Goal: Task Accomplishment & Management: Manage account settings

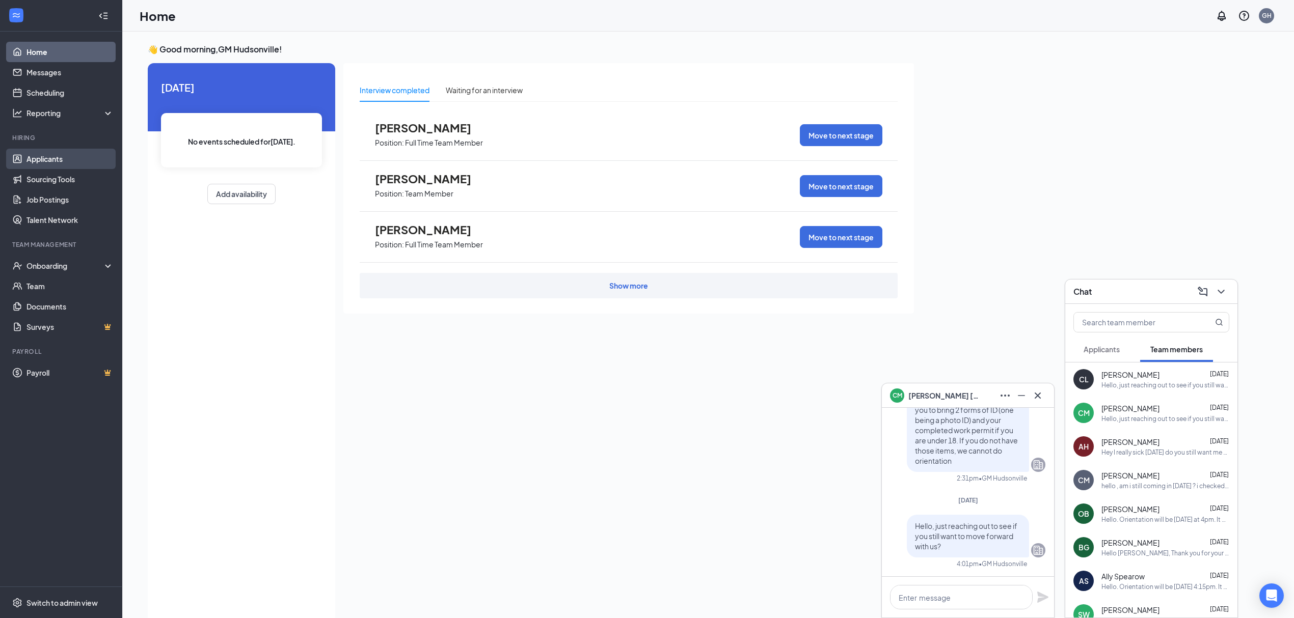
click at [53, 162] on link "Applicants" at bounding box center [69, 159] width 87 height 20
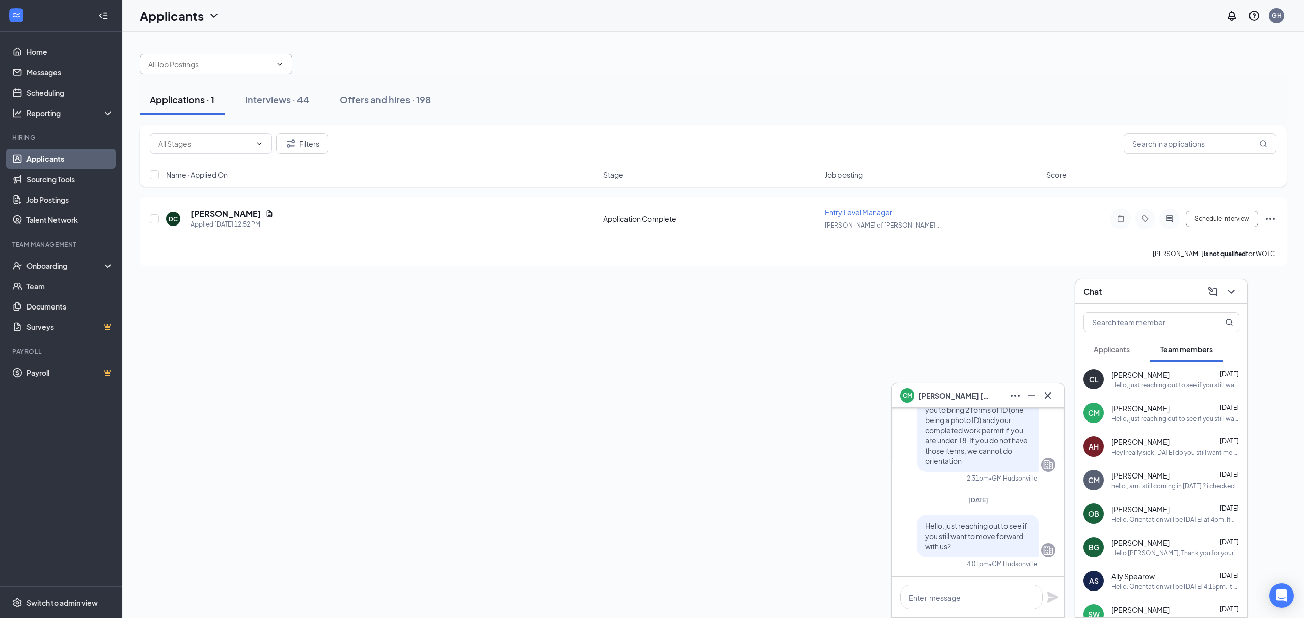
click at [249, 64] on input "text" at bounding box center [209, 64] width 123 height 11
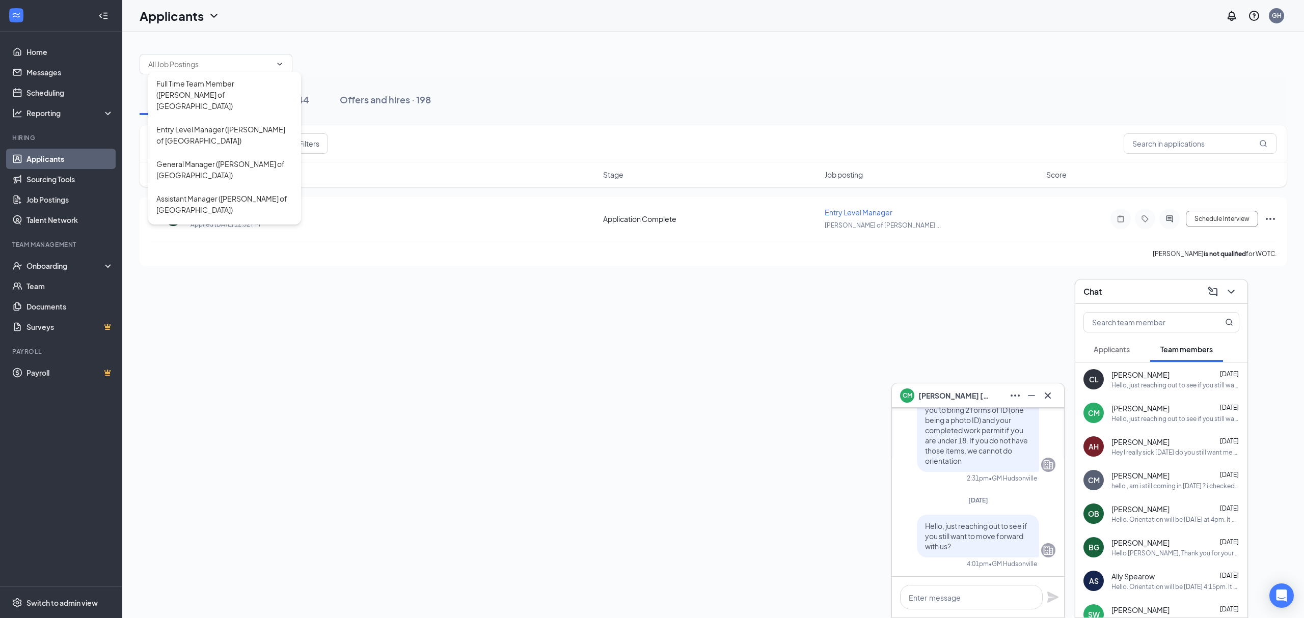
click at [528, 68] on div "Full Time Team Member ([PERSON_NAME] of [GEOGRAPHIC_DATA]) Entry Level Manager …" at bounding box center [713, 59] width 1147 height 31
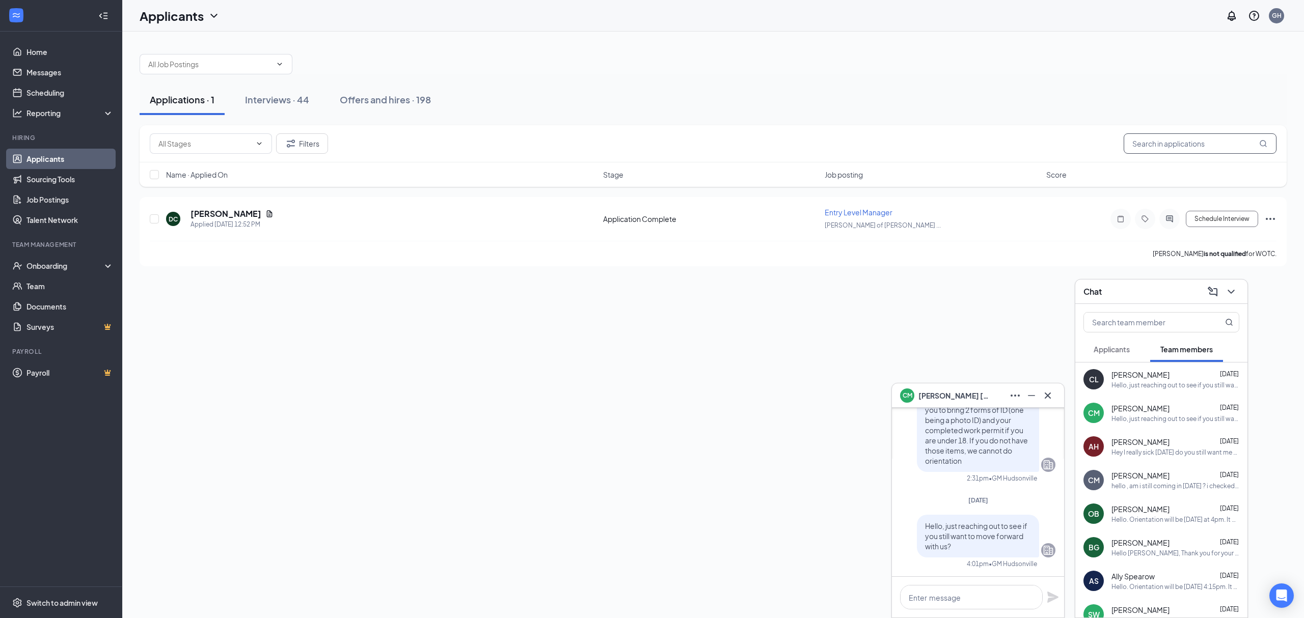
click at [1198, 137] on input "text" at bounding box center [1200, 143] width 153 height 20
click at [1192, 139] on input "text" at bounding box center [1200, 143] width 153 height 20
type input "ky"
click at [365, 95] on div "Offers and hires · 198" at bounding box center [385, 99] width 91 height 13
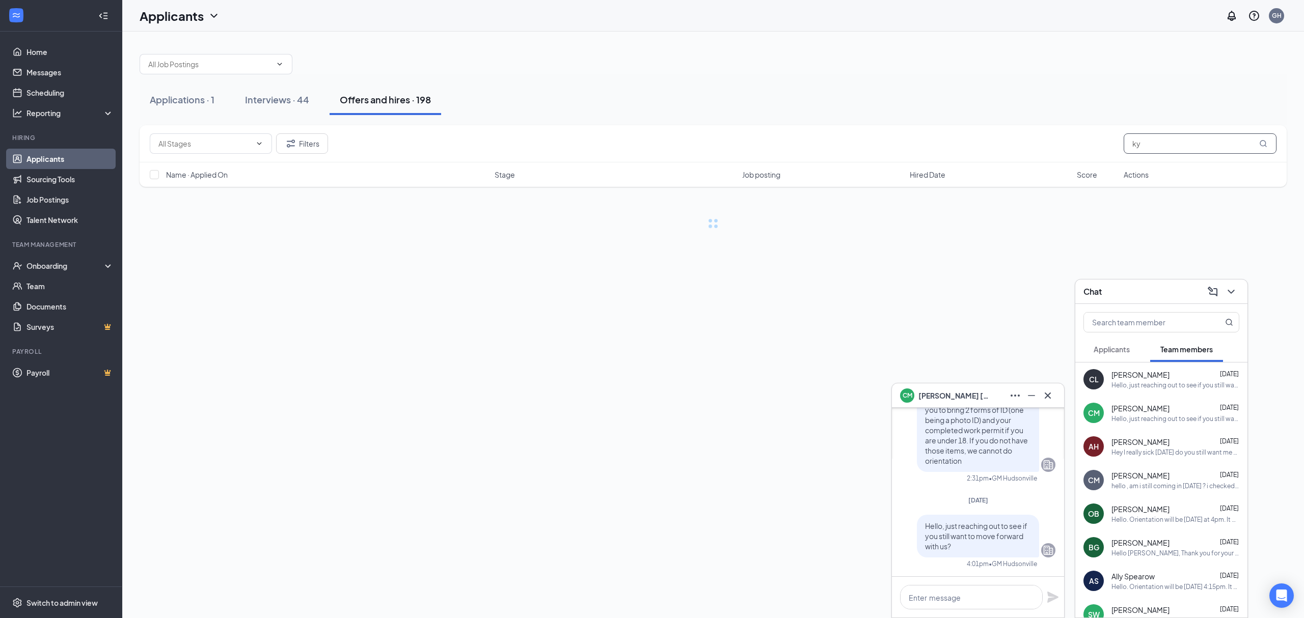
click at [1190, 138] on input "ky" at bounding box center [1200, 143] width 153 height 20
type input "[PERSON_NAME]"
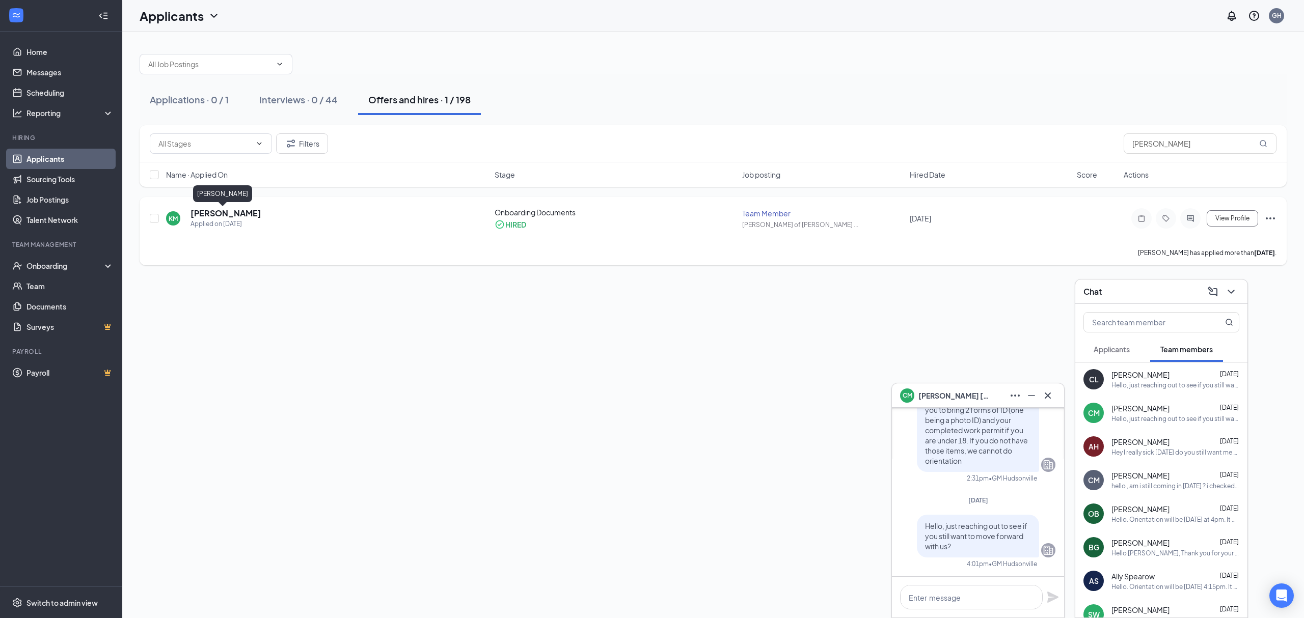
click at [223, 214] on h5 "[PERSON_NAME]" at bounding box center [225, 213] width 71 height 11
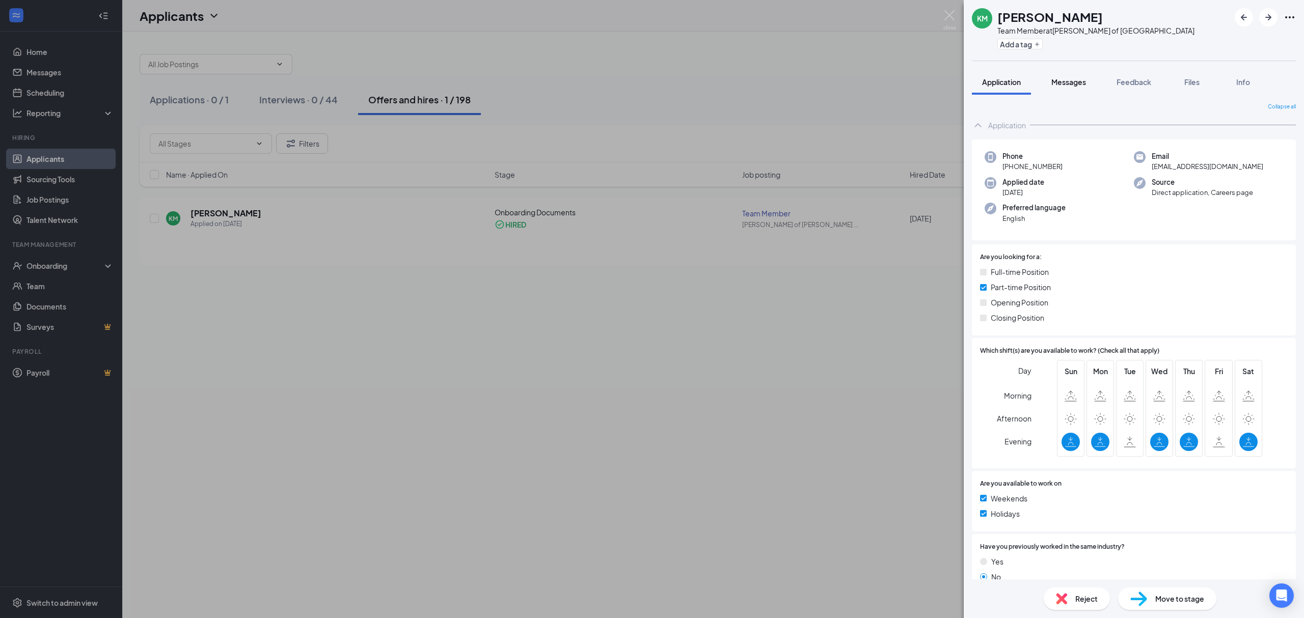
click at [1066, 78] on span "Messages" at bounding box center [1068, 81] width 35 height 9
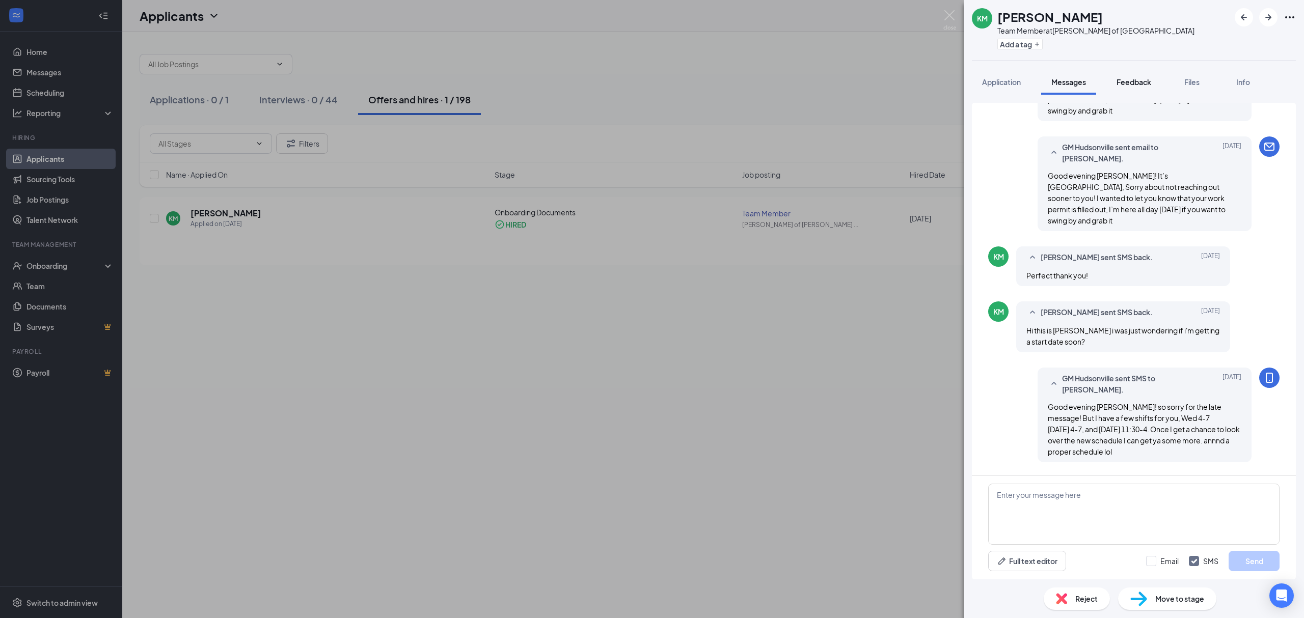
scroll to position [349, 0]
